Goal: Task Accomplishment & Management: Manage account settings

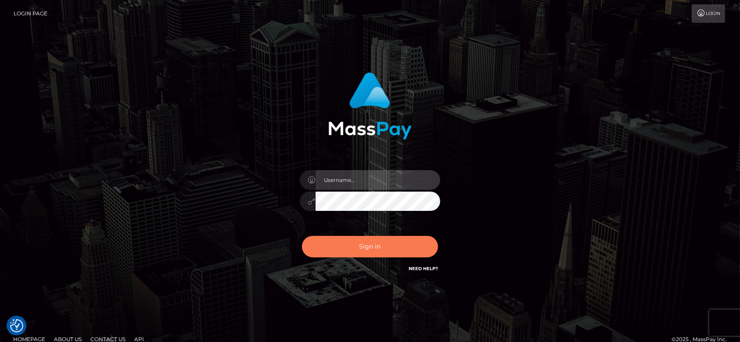
type input "[DOMAIN_NAME]"
click at [369, 250] on button "Sign in" at bounding box center [370, 247] width 136 height 22
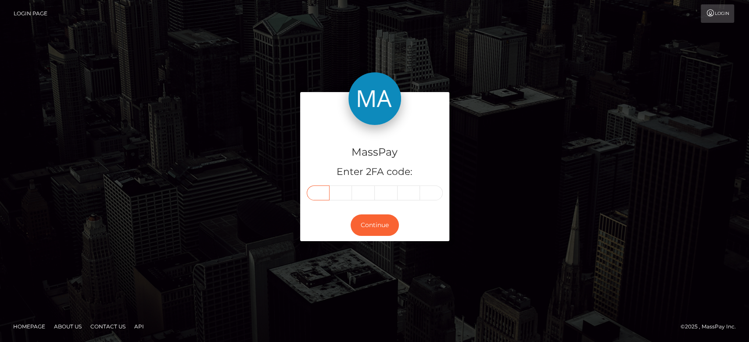
click at [319, 186] on input "text" at bounding box center [318, 193] width 23 height 15
paste input "0"
type input "0"
type input "2"
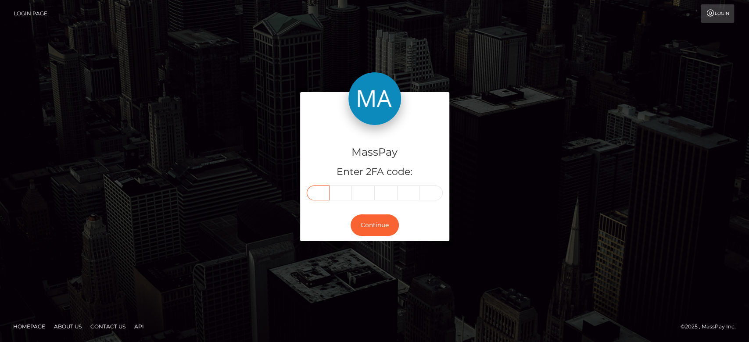
type input "2"
type input "3"
type input "8"
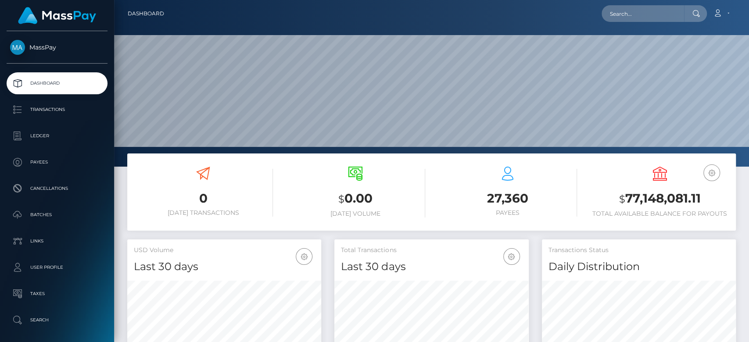
scroll to position [155, 194]
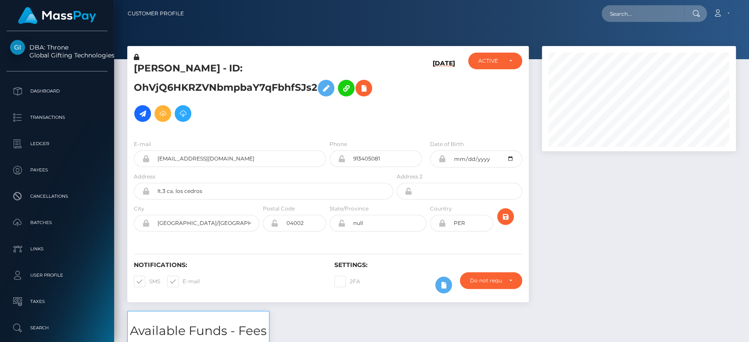
scroll to position [105, 194]
click at [646, 258] on div at bounding box center [639, 178] width 207 height 265
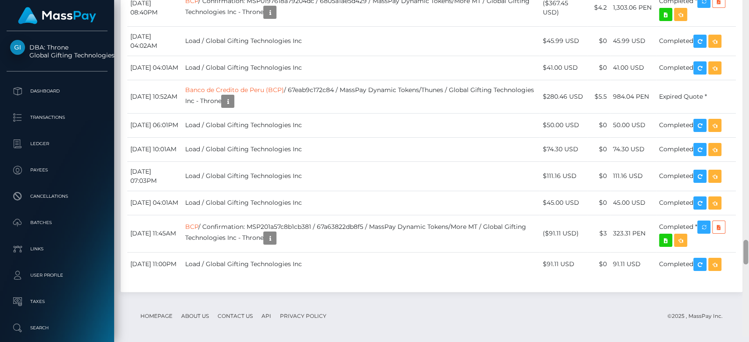
scroll to position [3406, 0]
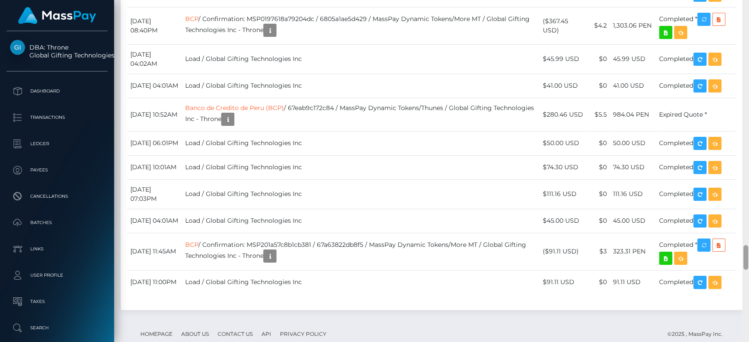
drag, startPoint x: 746, startPoint y: 26, endPoint x: 749, endPoint y: 260, distance: 234.0
click at [749, 260] on div at bounding box center [746, 171] width 7 height 343
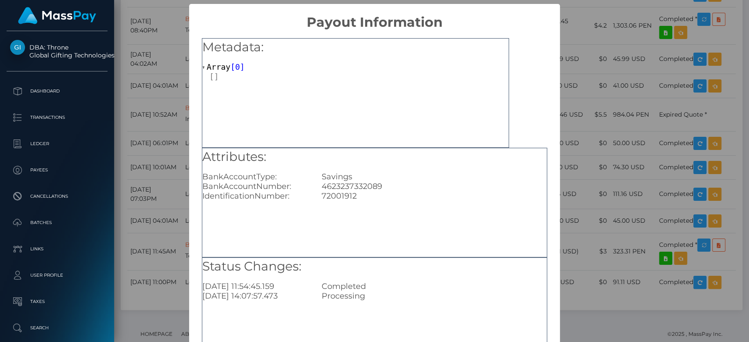
click at [358, 199] on div "72001912" at bounding box center [434, 196] width 238 height 10
click at [126, 116] on div "× Payout Information Metadata: Array [ 0 ] Attributes: BankAccountType: Savings…" at bounding box center [374, 171] width 749 height 342
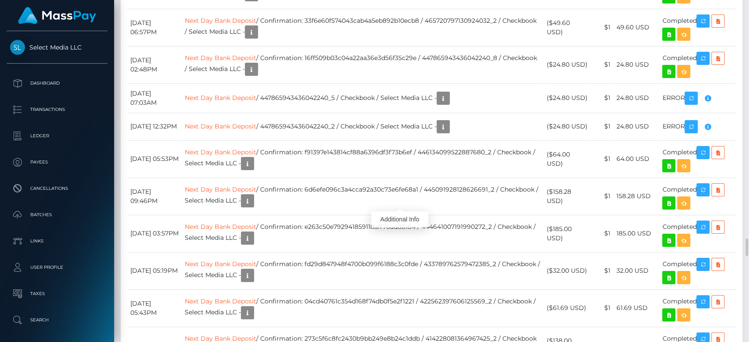
scroll to position [105, 194]
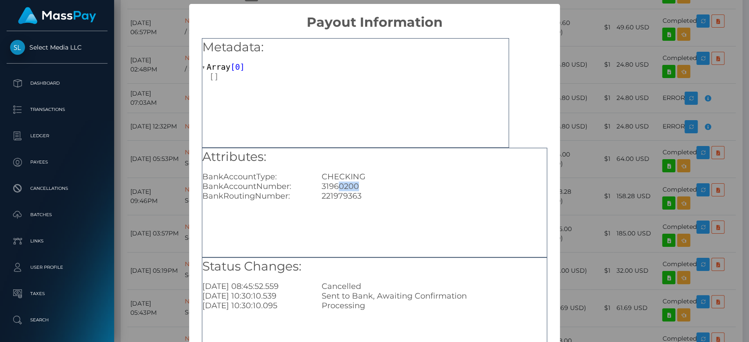
drag, startPoint x: 336, startPoint y: 185, endPoint x: 364, endPoint y: 187, distance: 27.3
click at [364, 187] on div "31960200" at bounding box center [434, 187] width 238 height 10
copy div "0200"
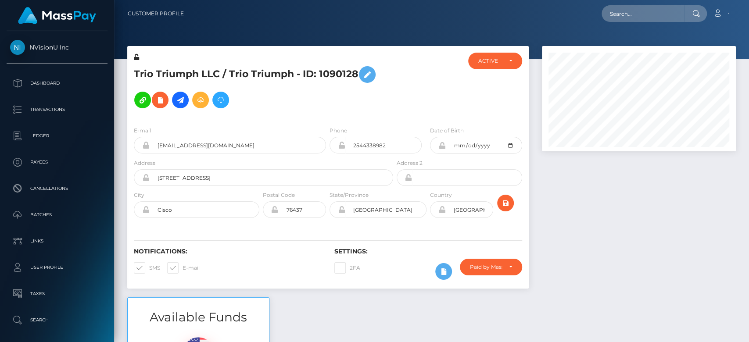
scroll to position [105, 194]
click at [609, 209] on div at bounding box center [639, 172] width 207 height 252
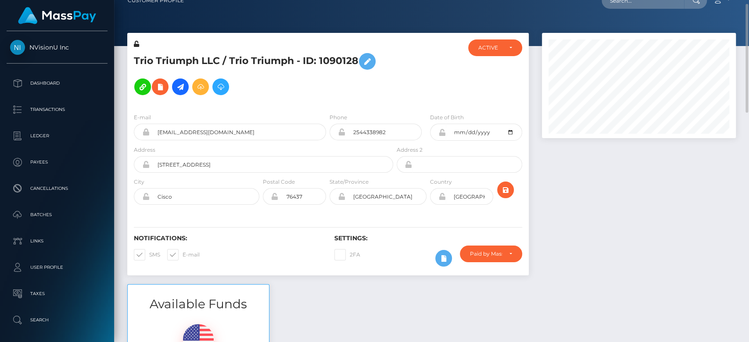
scroll to position [0, 0]
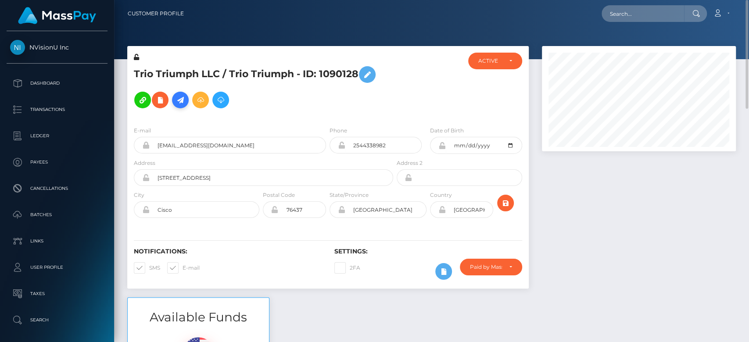
click at [180, 98] on icon at bounding box center [180, 100] width 11 height 11
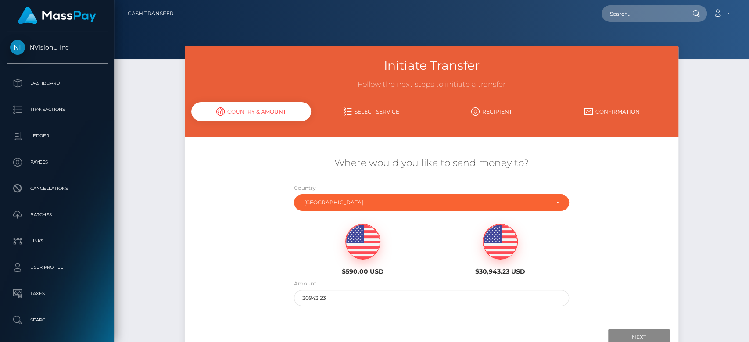
click at [371, 245] on img at bounding box center [363, 242] width 34 height 35
type input "590"
click at [616, 332] on input "Next" at bounding box center [638, 337] width 61 height 17
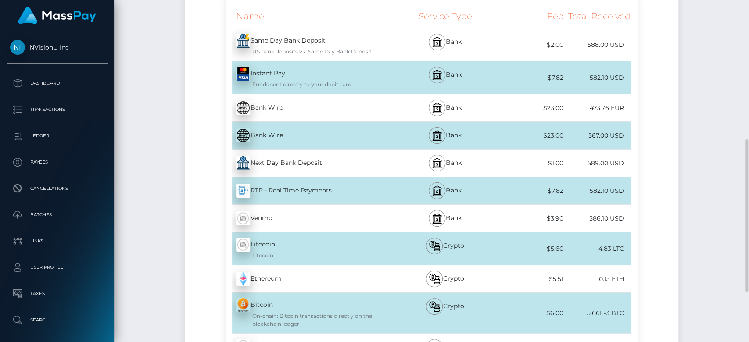
scroll to position [225, 0]
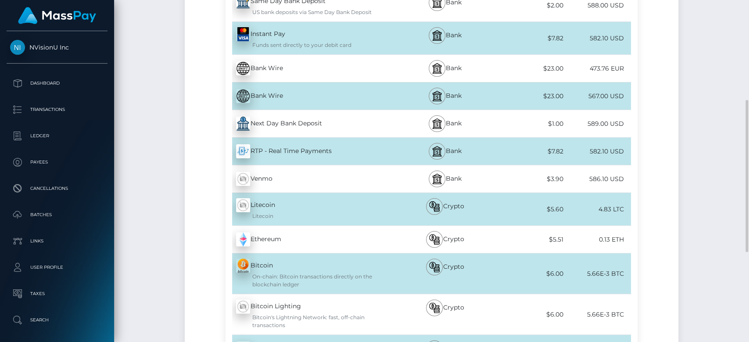
click at [130, 87] on div "Initiate Transfer Follow the next steps to initiate a transfer Country & Amount…" at bounding box center [431, 168] width 635 height 695
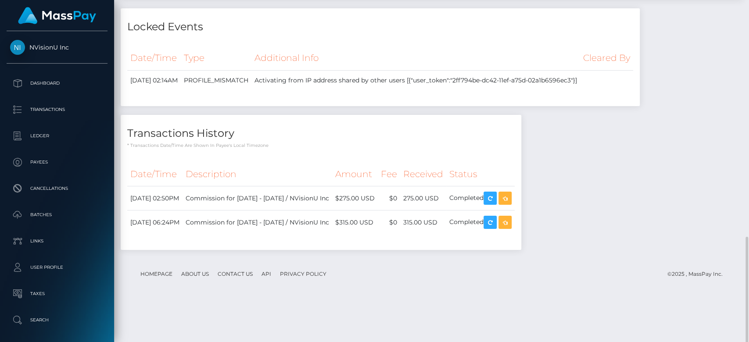
scroll to position [733, 0]
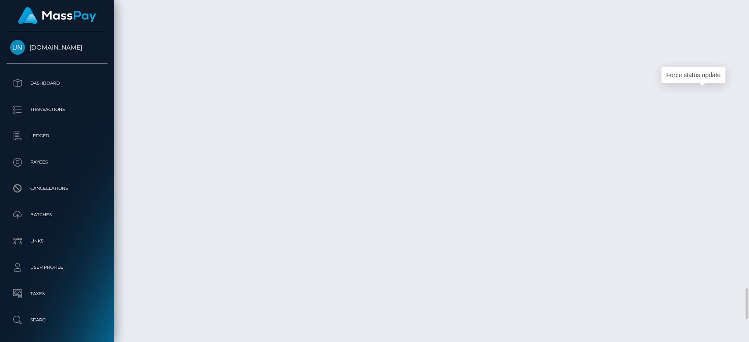
scroll to position [105, 194]
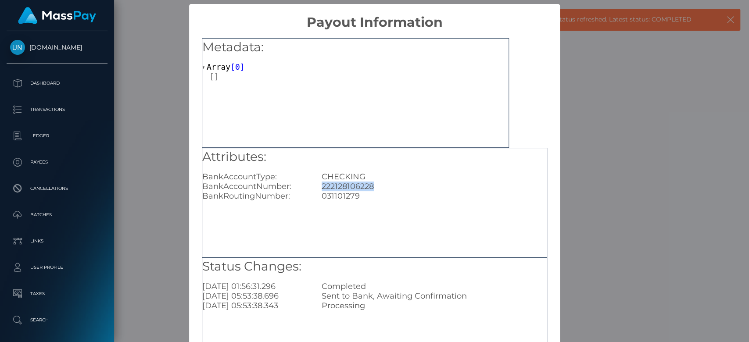
drag, startPoint x: 382, startPoint y: 186, endPoint x: 316, endPoint y: 184, distance: 66.3
click at [316, 184] on div "222128106228" at bounding box center [434, 187] width 238 height 10
copy div "222128106228"
click at [594, 158] on div "× Payout Information Metadata: Array [ 0 ] Attributes: BankAccountType: CHECKIN…" at bounding box center [374, 171] width 749 height 342
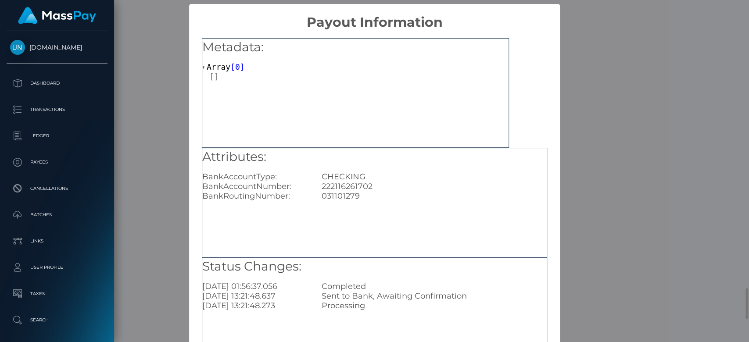
scroll to position [0, 0]
click at [580, 136] on div "× Payout Information Metadata: Array [ 0 ] Attributes: BankAccountType: CHECKIN…" at bounding box center [374, 171] width 749 height 342
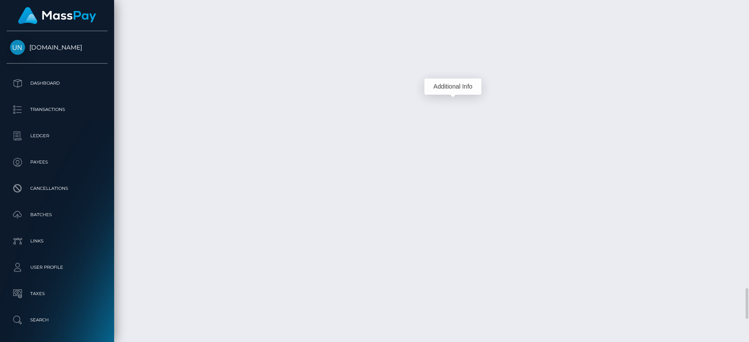
scroll to position [105, 194]
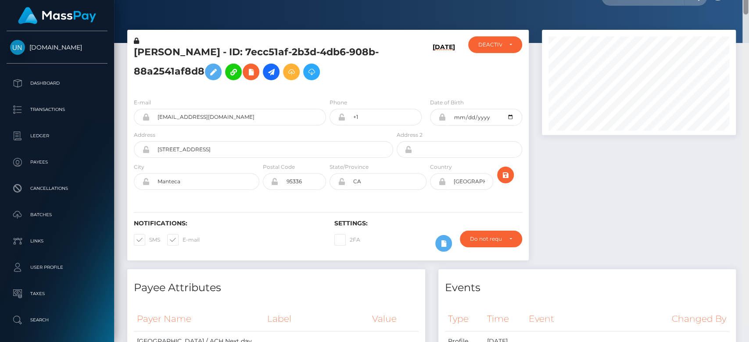
scroll to position [0, 0]
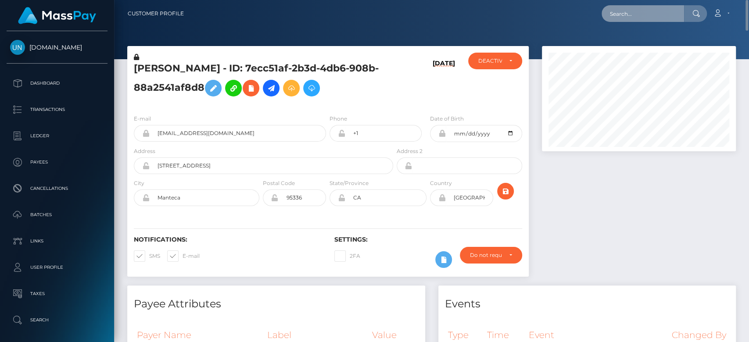
click at [672, 15] on input "text" at bounding box center [643, 13] width 83 height 17
paste input "2080559)"
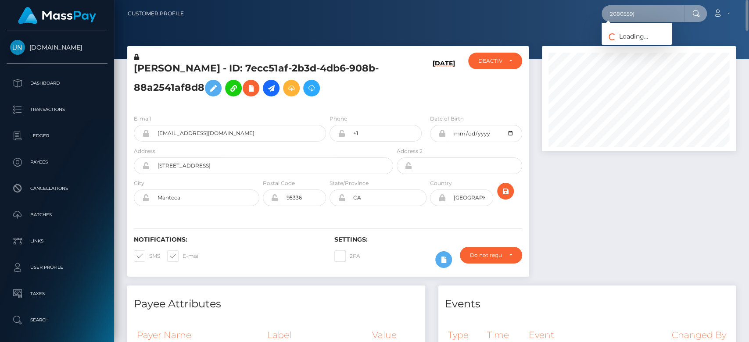
type input "2080559)"
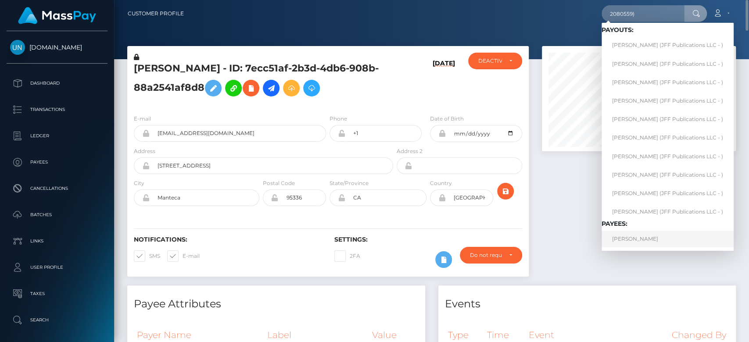
click at [622, 237] on link "Dmitrii Larin" at bounding box center [668, 239] width 132 height 16
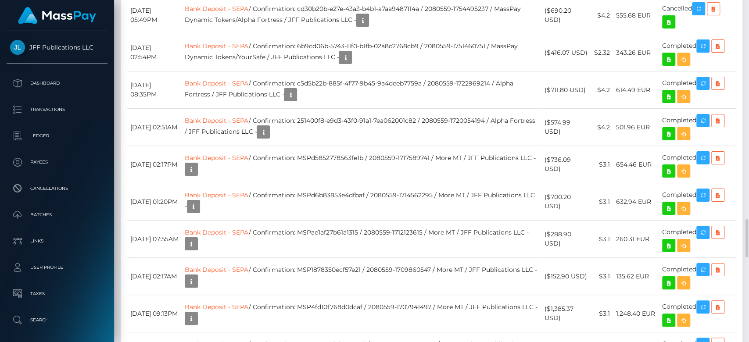
scroll to position [1966, 0]
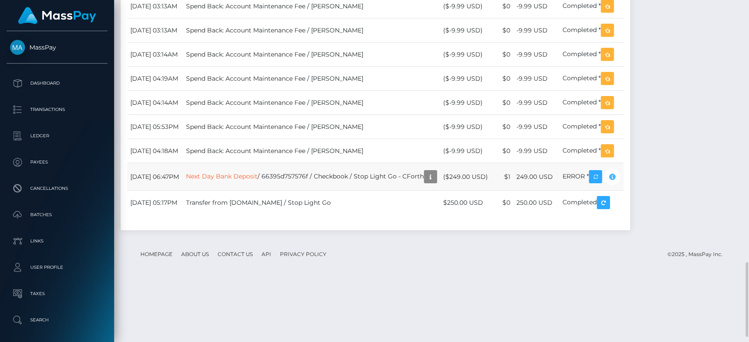
scroll to position [105, 194]
click at [618, 183] on icon "button" at bounding box center [612, 177] width 11 height 11
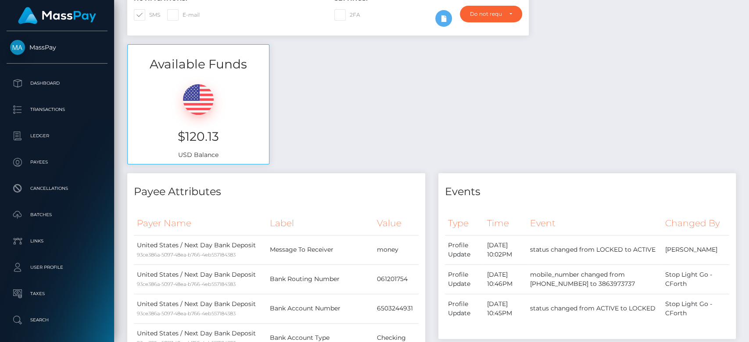
scroll to position [0, 0]
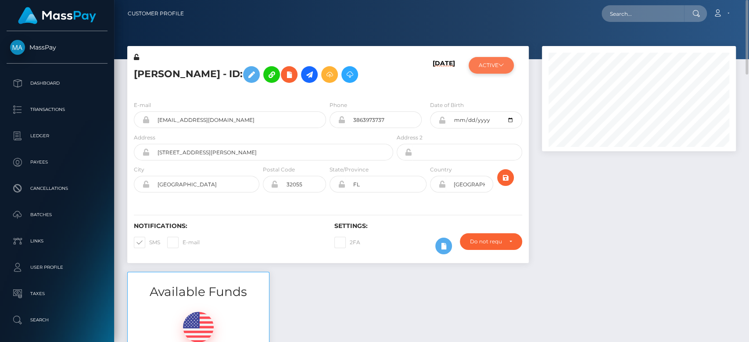
click at [493, 71] on button "ACTIVE" at bounding box center [491, 65] width 45 height 17
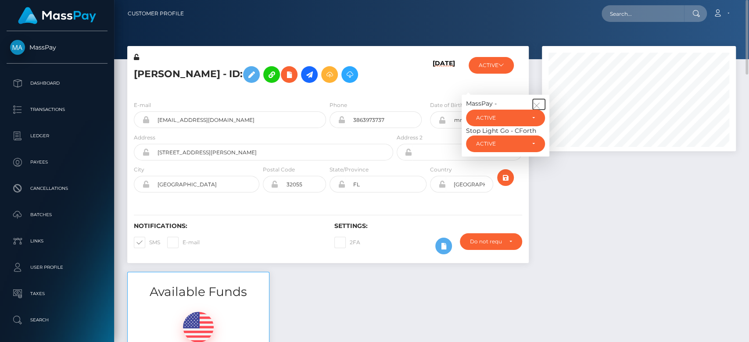
click at [540, 103] on icon "button" at bounding box center [537, 106] width 8 height 8
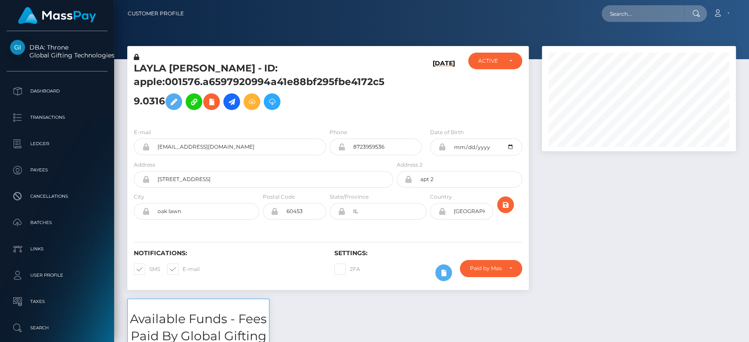
scroll to position [105, 194]
click at [661, 297] on div at bounding box center [639, 172] width 207 height 253
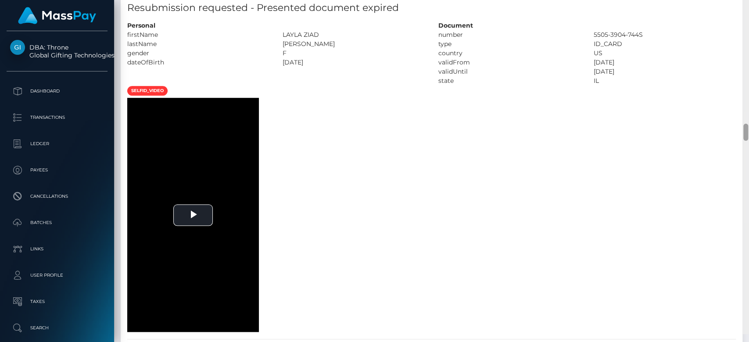
scroll to position [2630, 0]
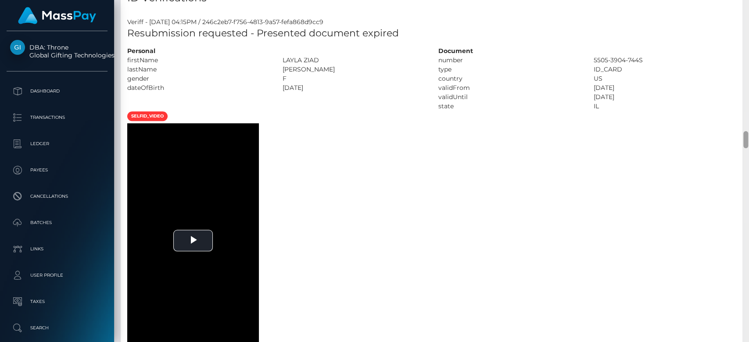
drag, startPoint x: 745, startPoint y: 67, endPoint x: 741, endPoint y: 135, distance: 68.2
click at [741, 135] on div "Customer Profile Loading... Loading..." at bounding box center [431, 171] width 635 height 342
click at [193, 241] on span "Video Player" at bounding box center [193, 241] width 0 height 0
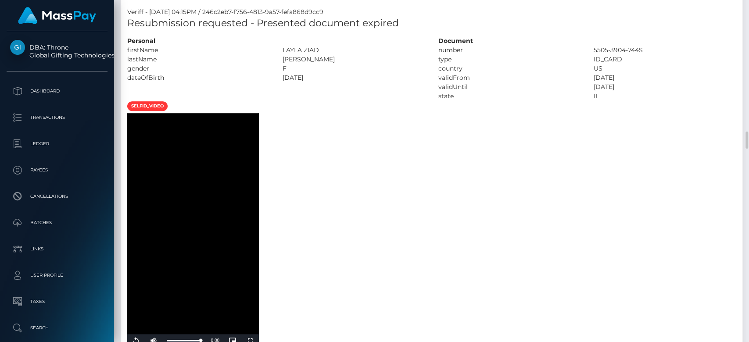
click at [382, 280] on div "To view this video please enable JavaScript, and consider upgrading to a web br…" at bounding box center [276, 230] width 311 height 234
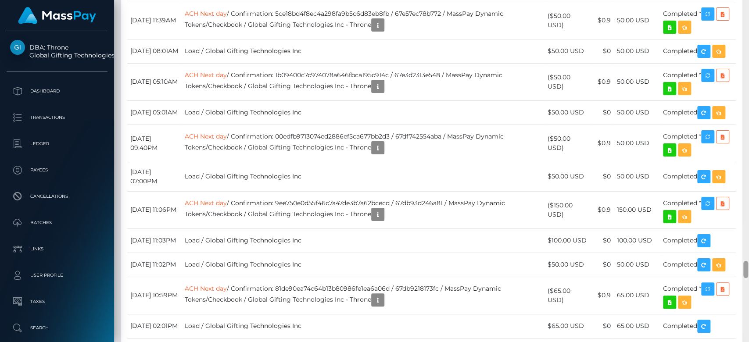
scroll to position [5228, 0]
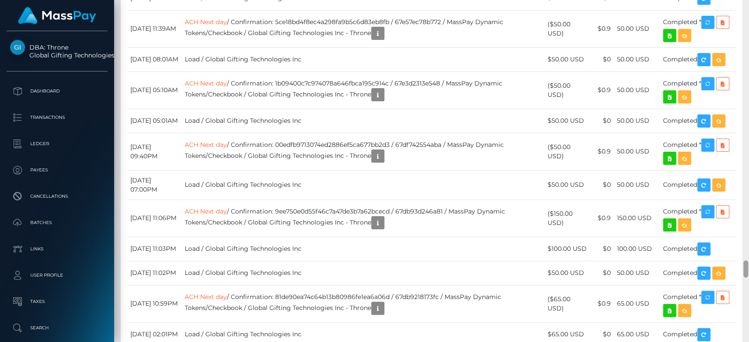
drag, startPoint x: 748, startPoint y: 166, endPoint x: 749, endPoint y: 262, distance: 96.6
click at [749, 262] on div at bounding box center [746, 171] width 7 height 343
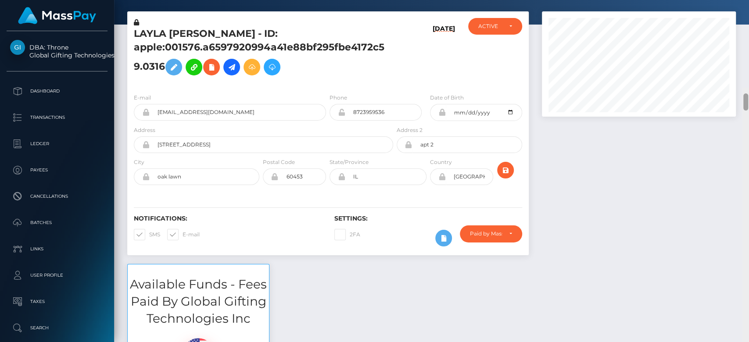
scroll to position [0, 0]
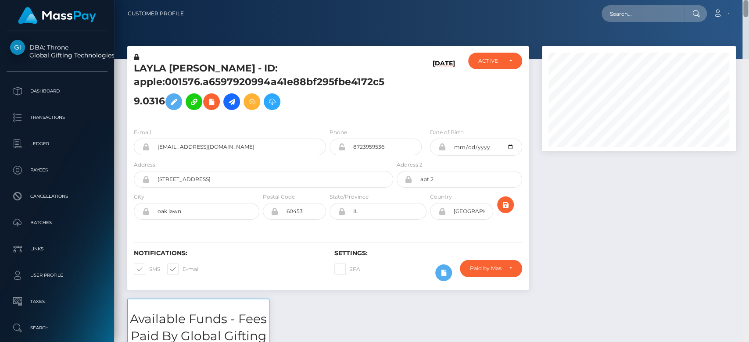
drag, startPoint x: 747, startPoint y: 264, endPoint x: 749, endPoint y: -7, distance: 270.9
click at [749, 0] on html "DBA: Throne Global Gifting Technologies Inc Dashboard Transactions Ledger Payee…" at bounding box center [374, 171] width 749 height 342
